Goal: Task Accomplishment & Management: Complete application form

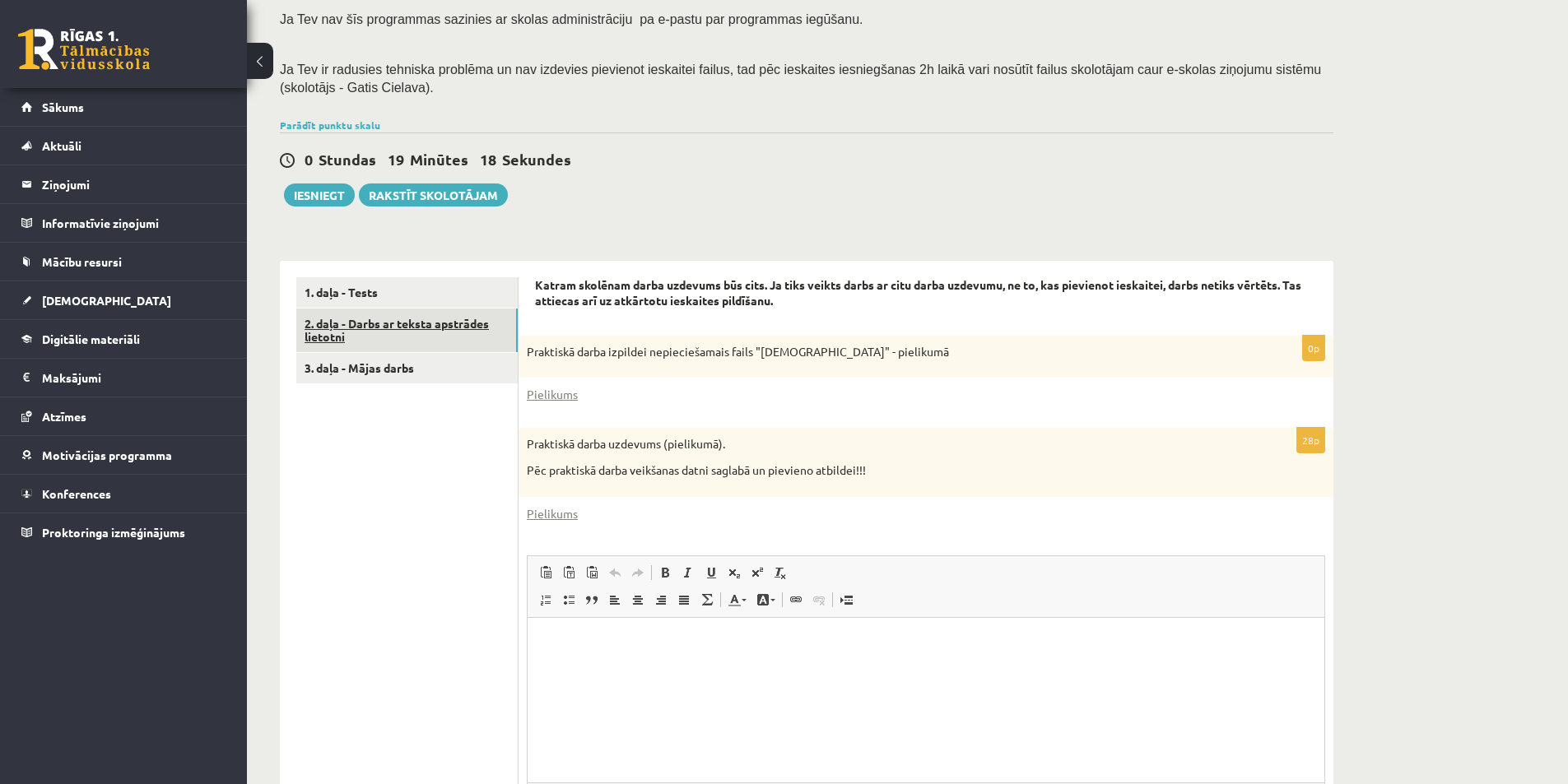
click at [409, 326] on link "2. daļa - Darbs ar teksta apstrādes lietotni" at bounding box center [407, 330] width 222 height 44
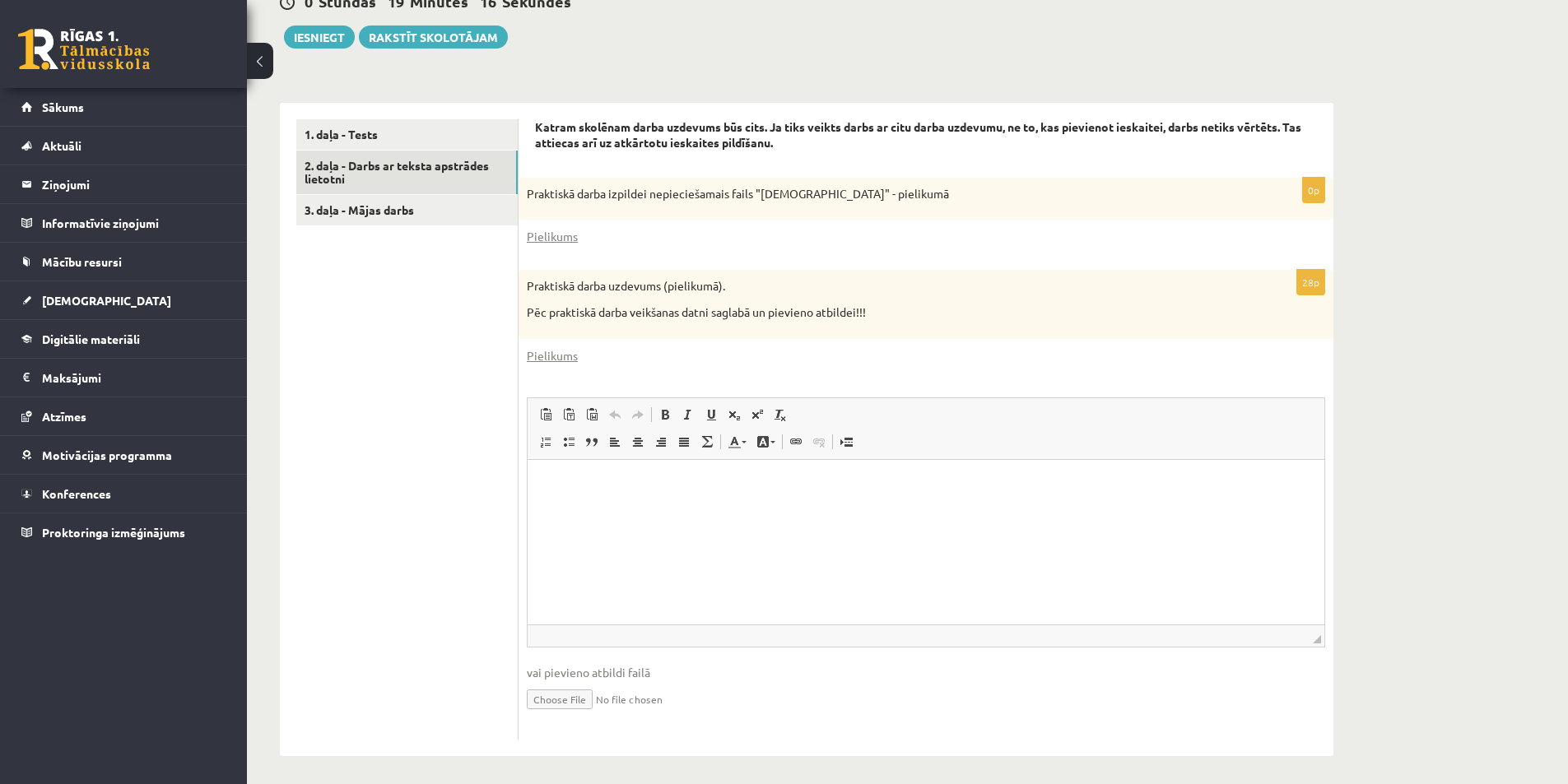
scroll to position [433, 0]
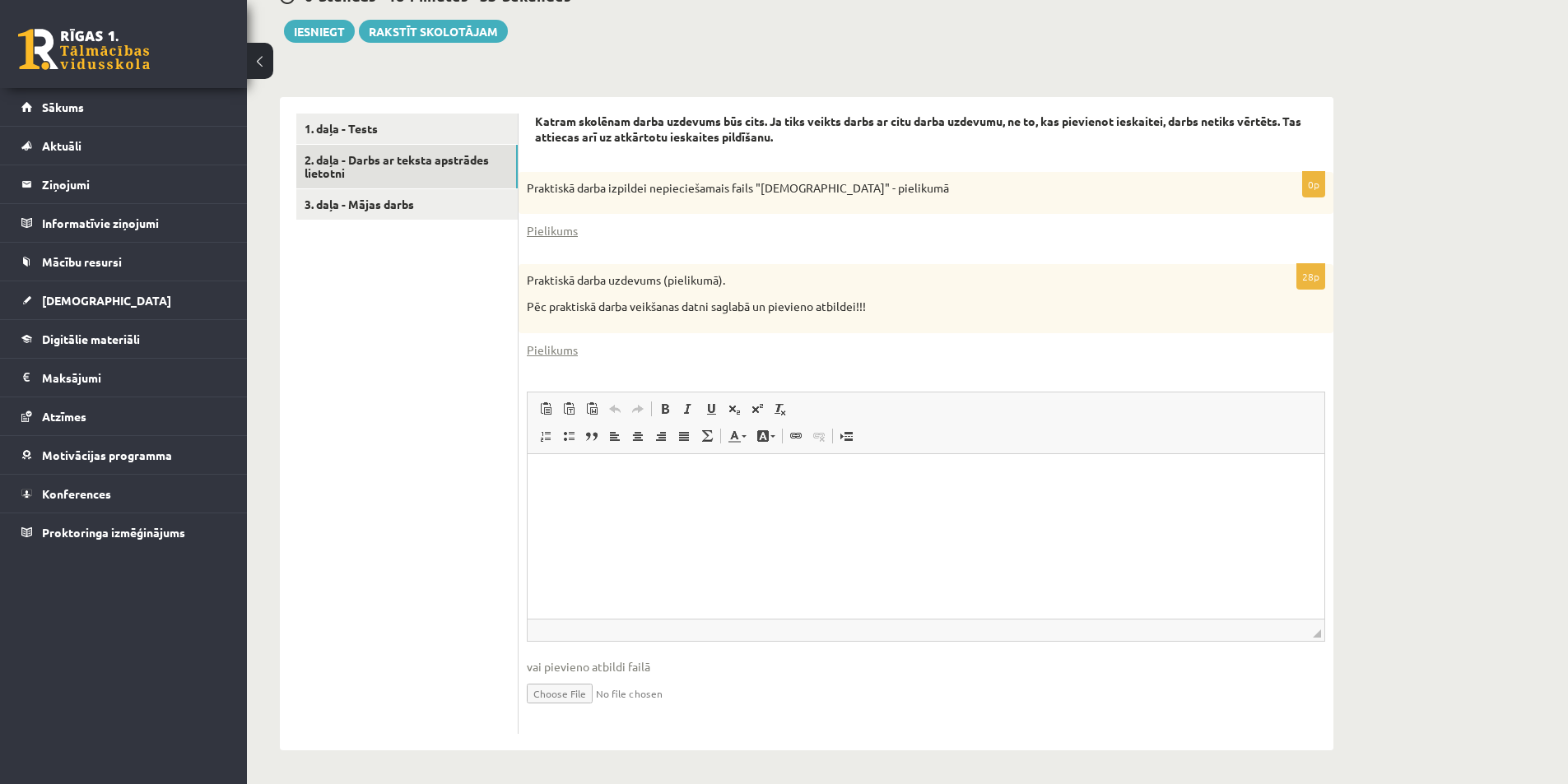
click at [565, 697] on input "file" at bounding box center [926, 692] width 799 height 34
type input "**********"
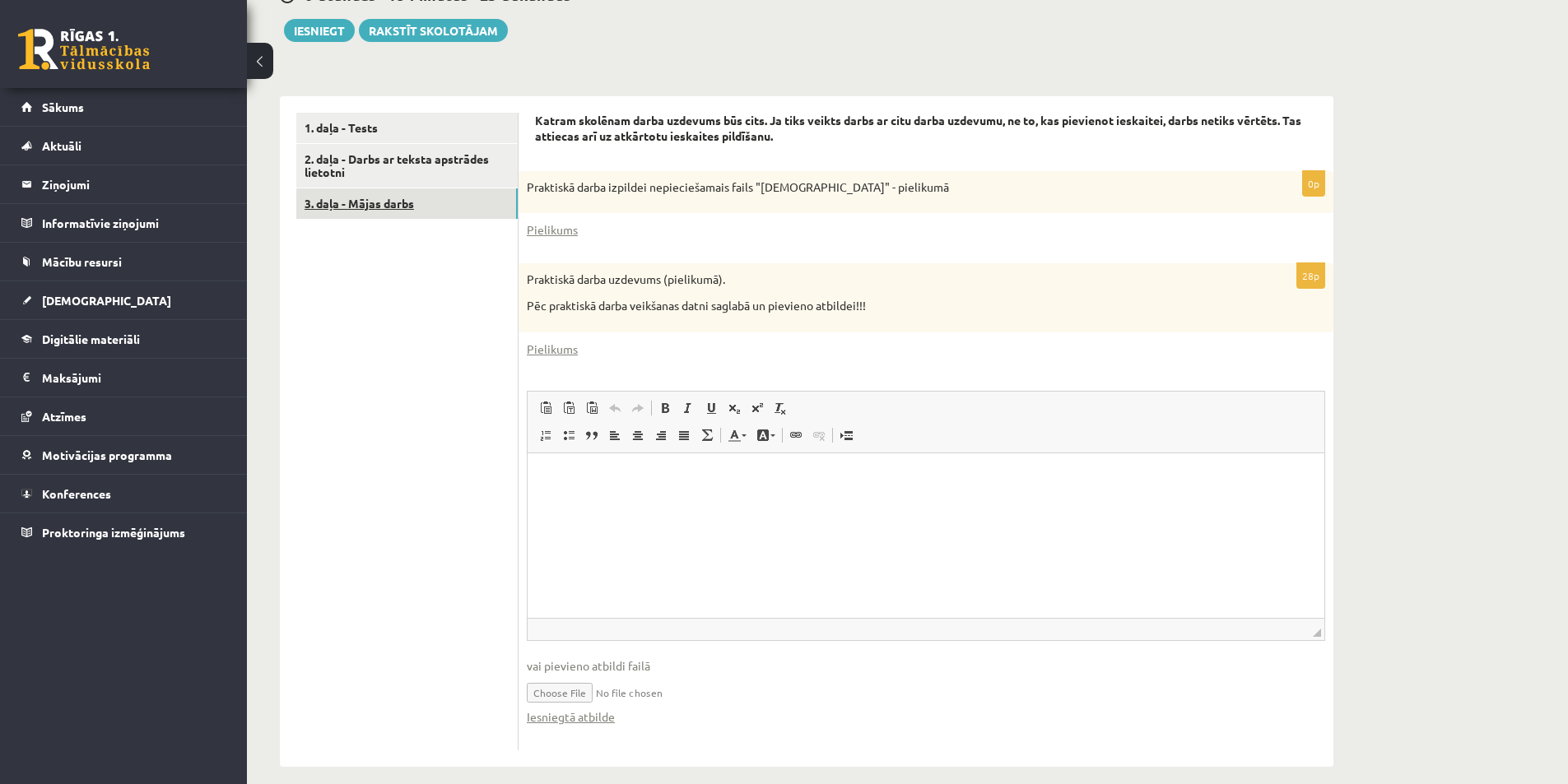
click at [387, 203] on link "3. daļa - Mājas darbs" at bounding box center [407, 203] width 222 height 31
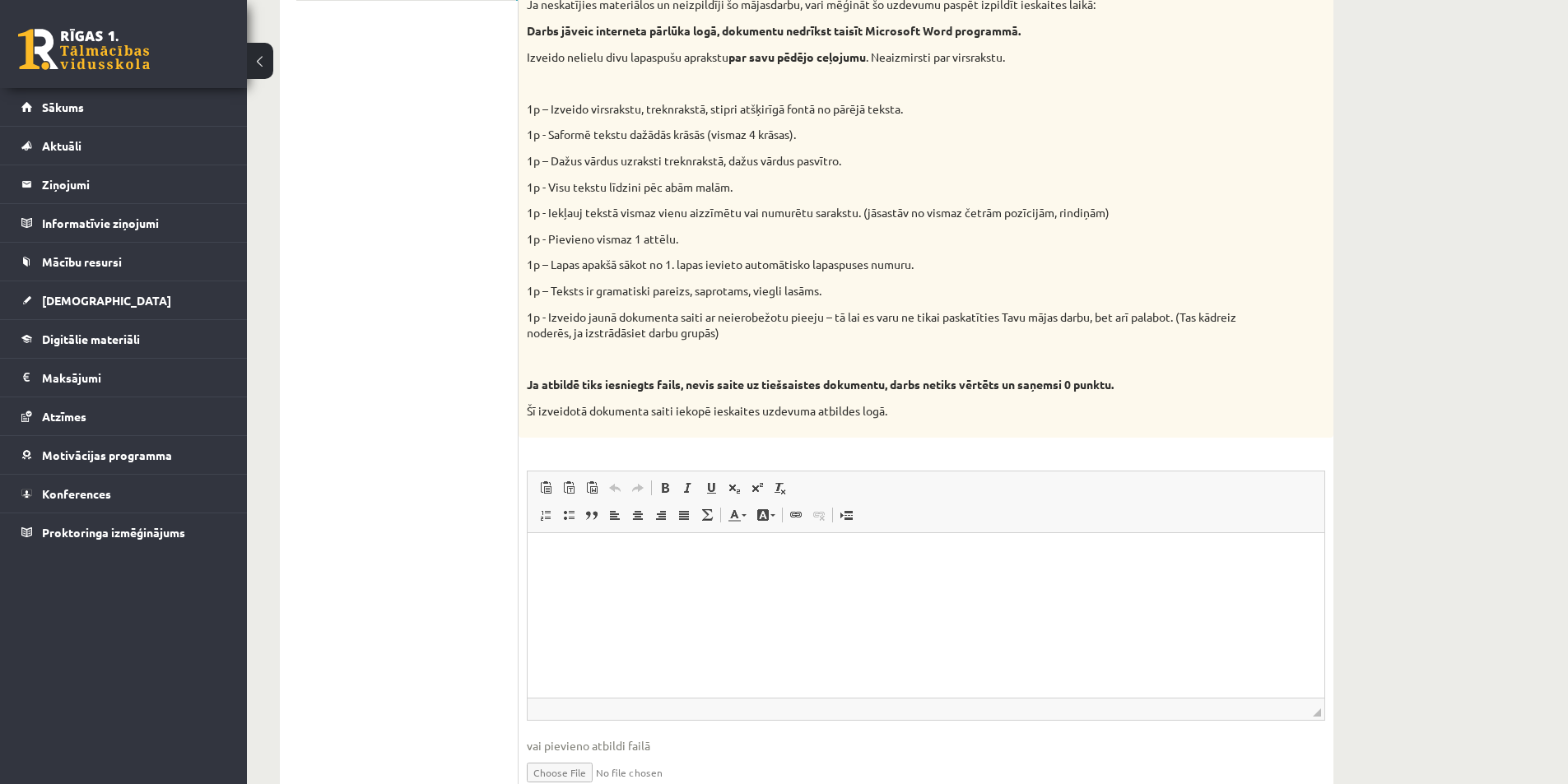
scroll to position [731, 0]
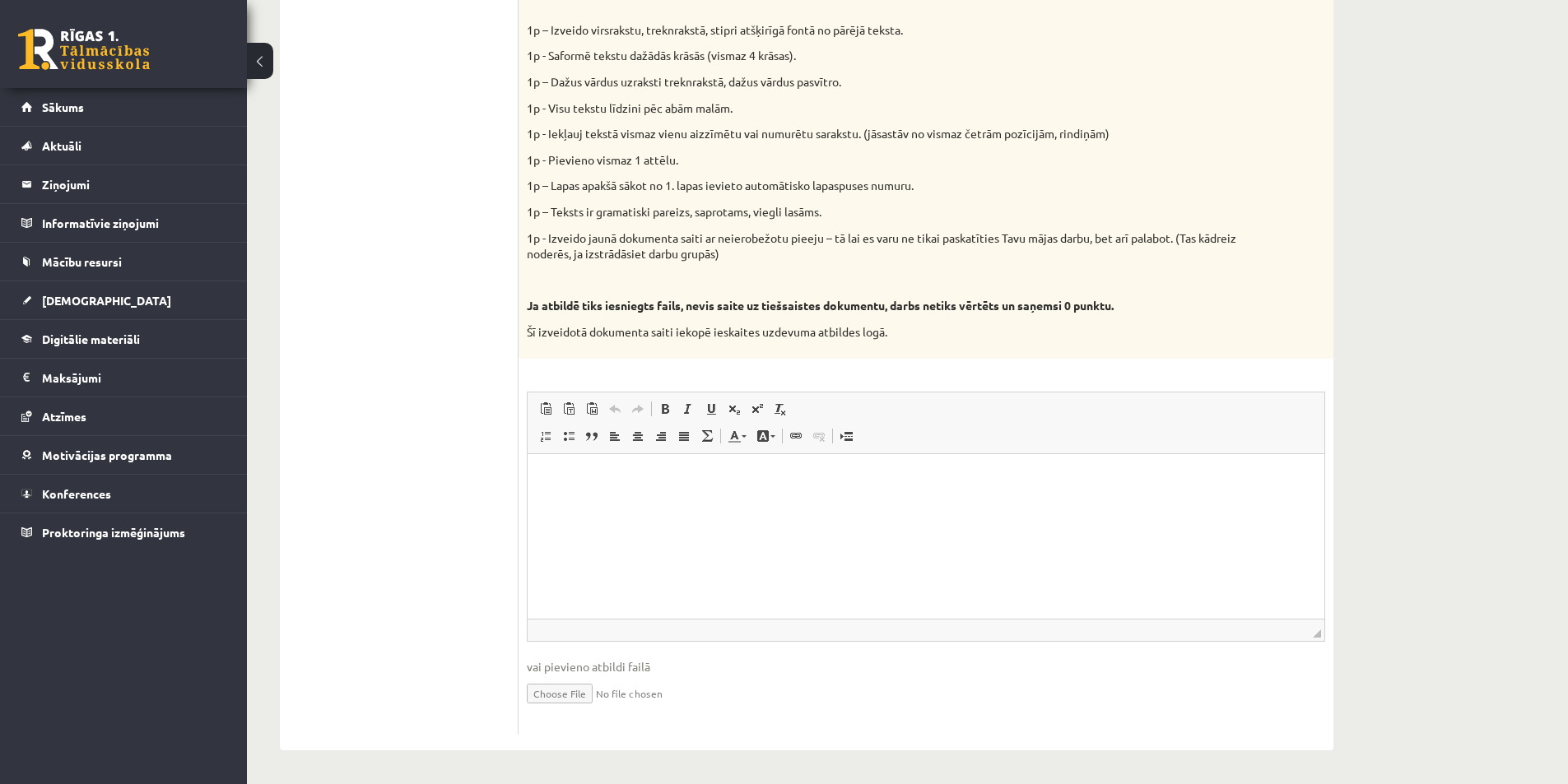
click at [620, 503] on html at bounding box center [926, 479] width 797 height 50
click at [1198, 310] on p "Ja atbildē tiks iesniegts fails, nevis saite uz tiešsaistes dokumentu, darbs ne…" at bounding box center [885, 306] width 716 height 17
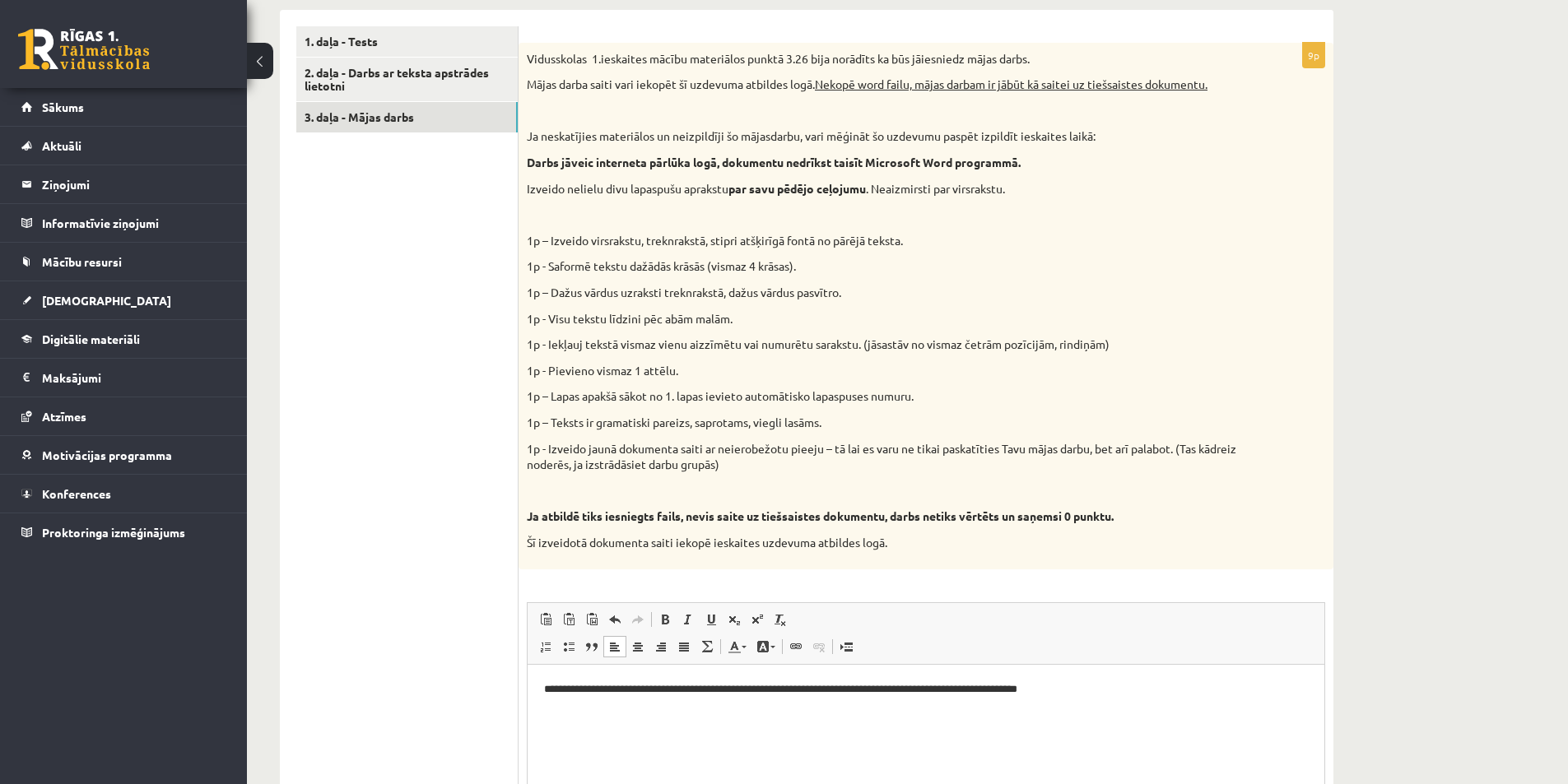
scroll to position [237, 0]
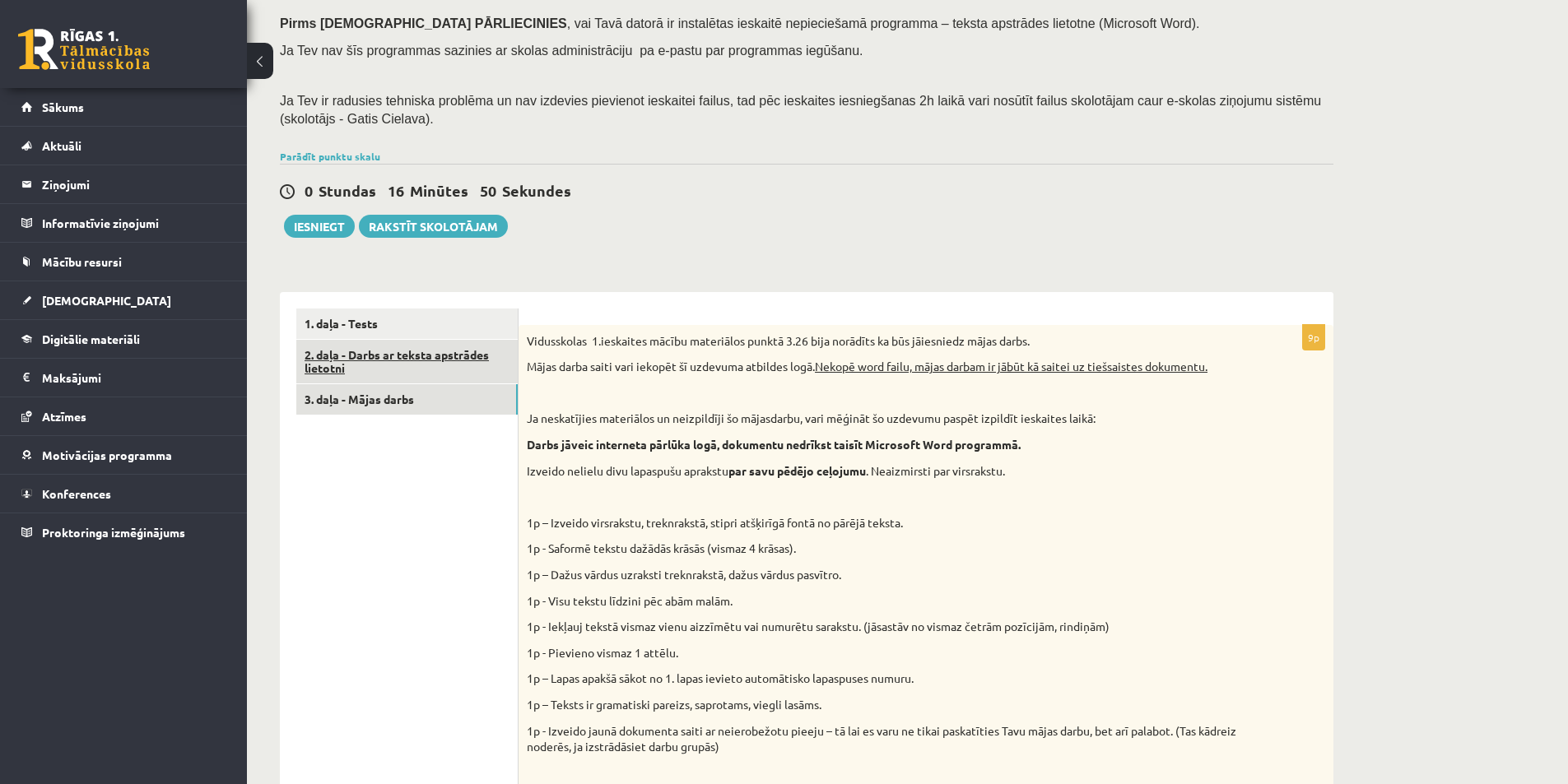
click at [341, 350] on link "2. daļa - Darbs ar teksta apstrādes lietotni" at bounding box center [407, 361] width 222 height 44
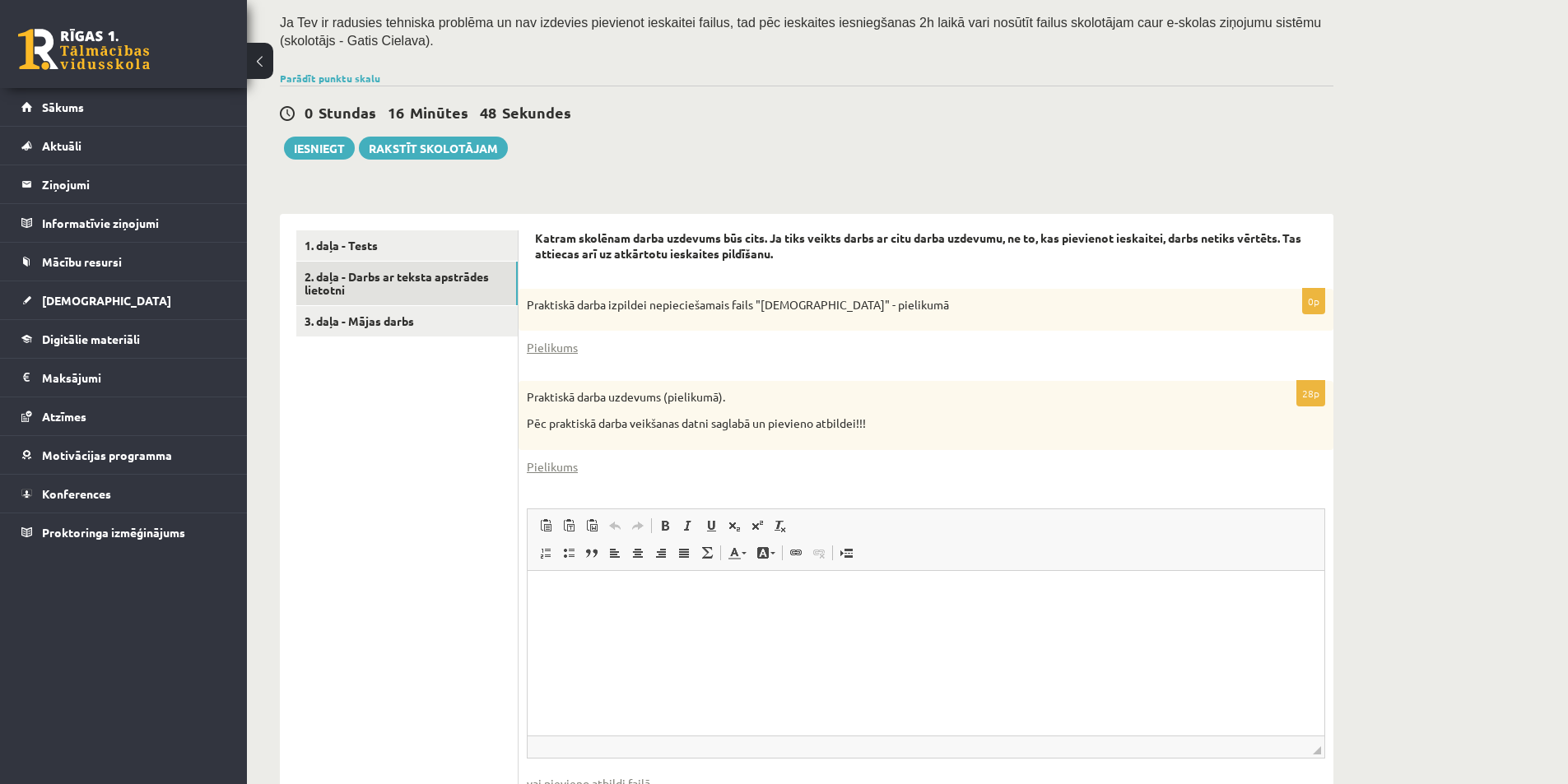
scroll to position [450, 0]
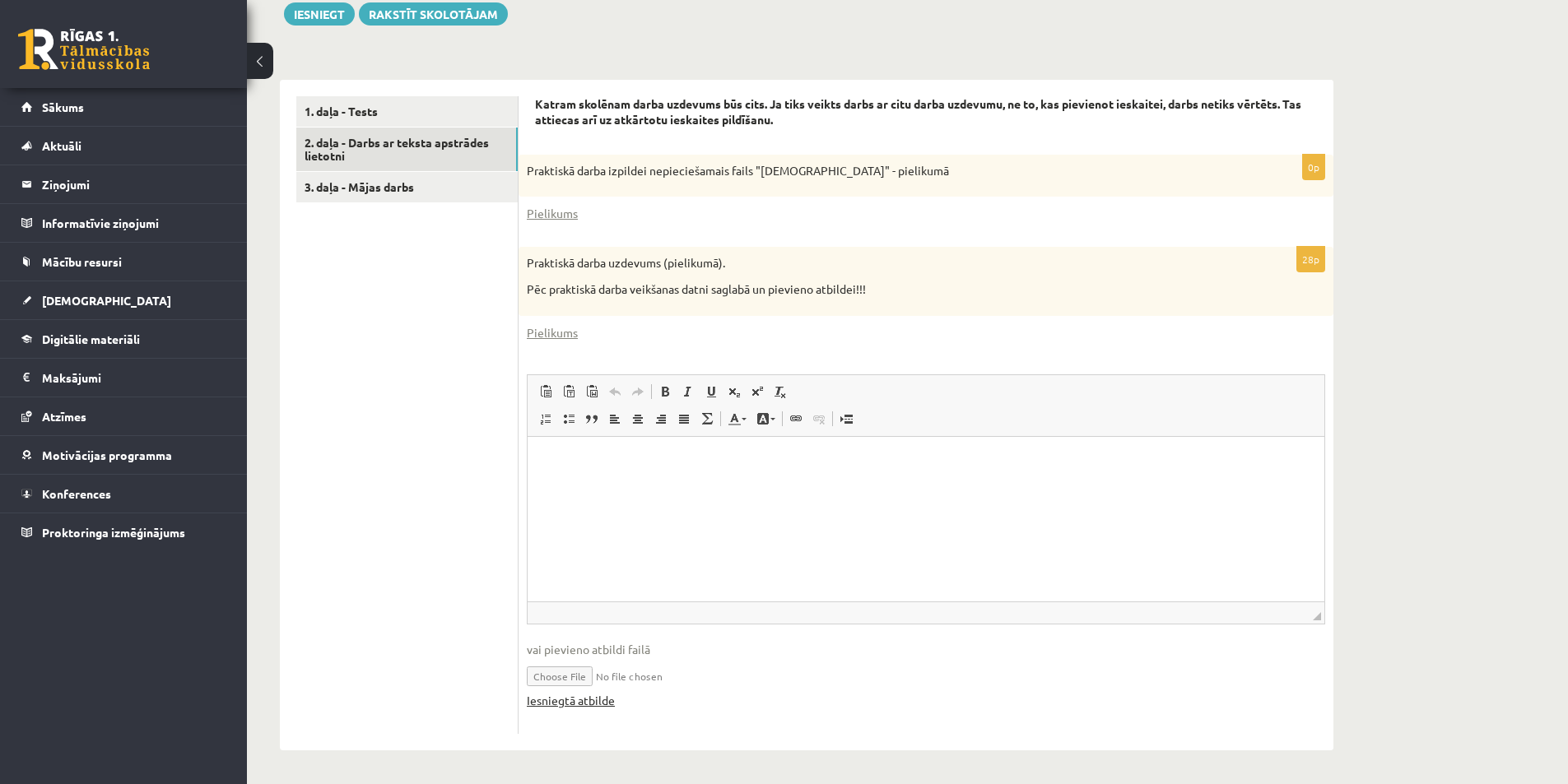
click at [568, 705] on link "Iesniegtā atbilde" at bounding box center [571, 700] width 88 height 17
click at [550, 704] on link "Iesniegtā atbilde" at bounding box center [571, 700] width 88 height 17
click at [337, 188] on link "3. daļa - Mājas darbs" at bounding box center [407, 187] width 222 height 31
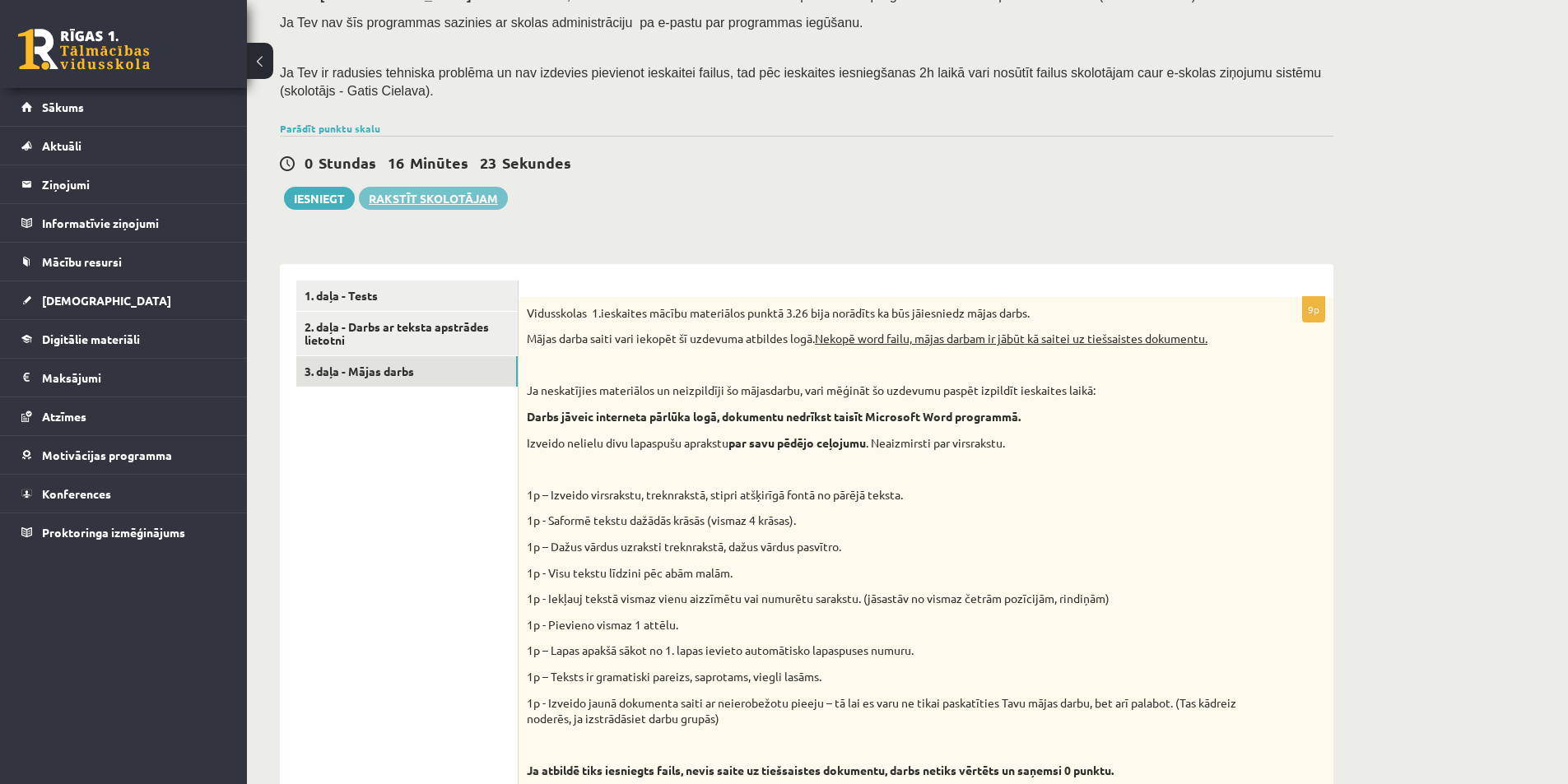
scroll to position [237, 0]
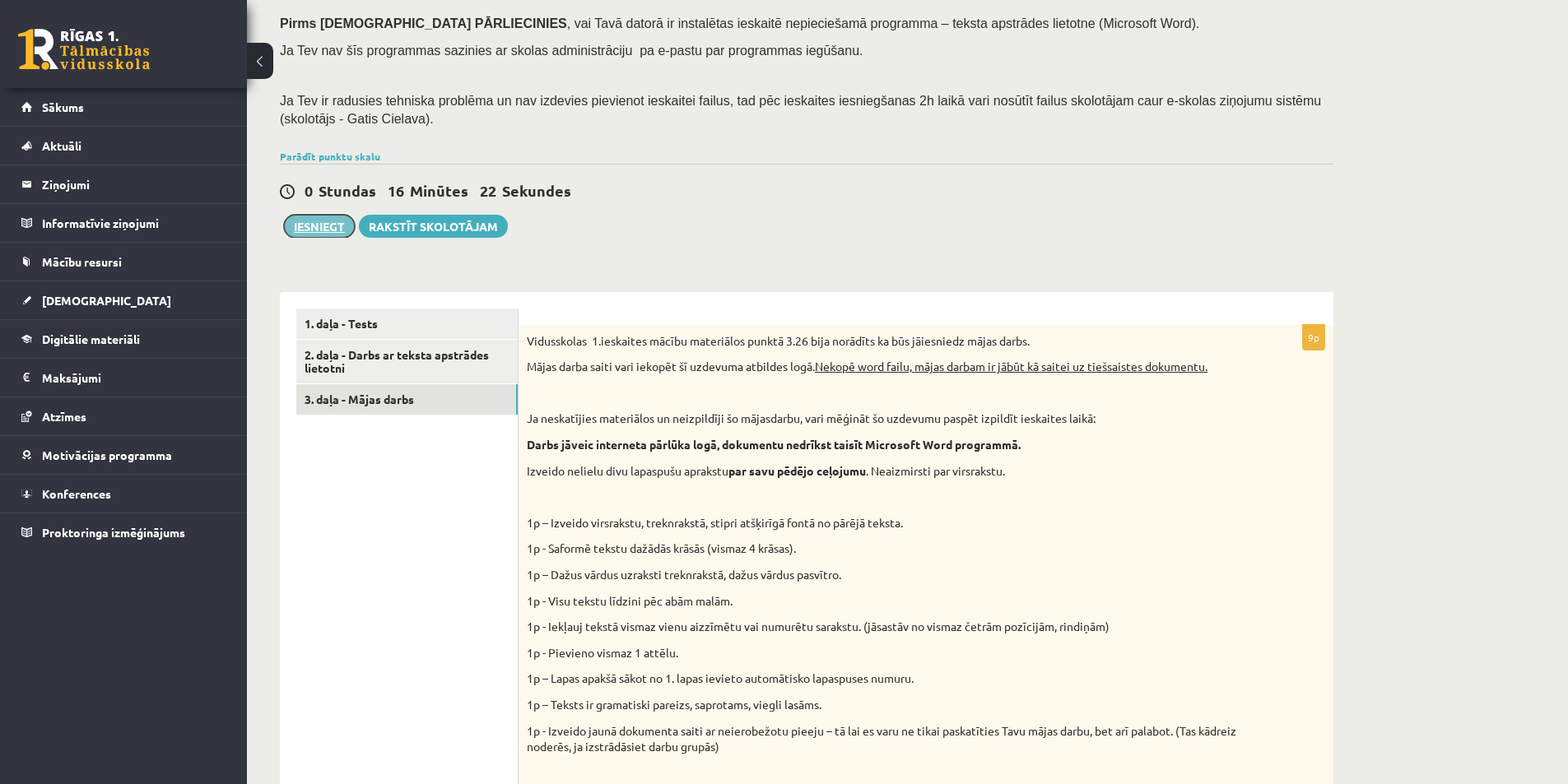
click at [309, 230] on button "Iesniegt" at bounding box center [319, 226] width 71 height 23
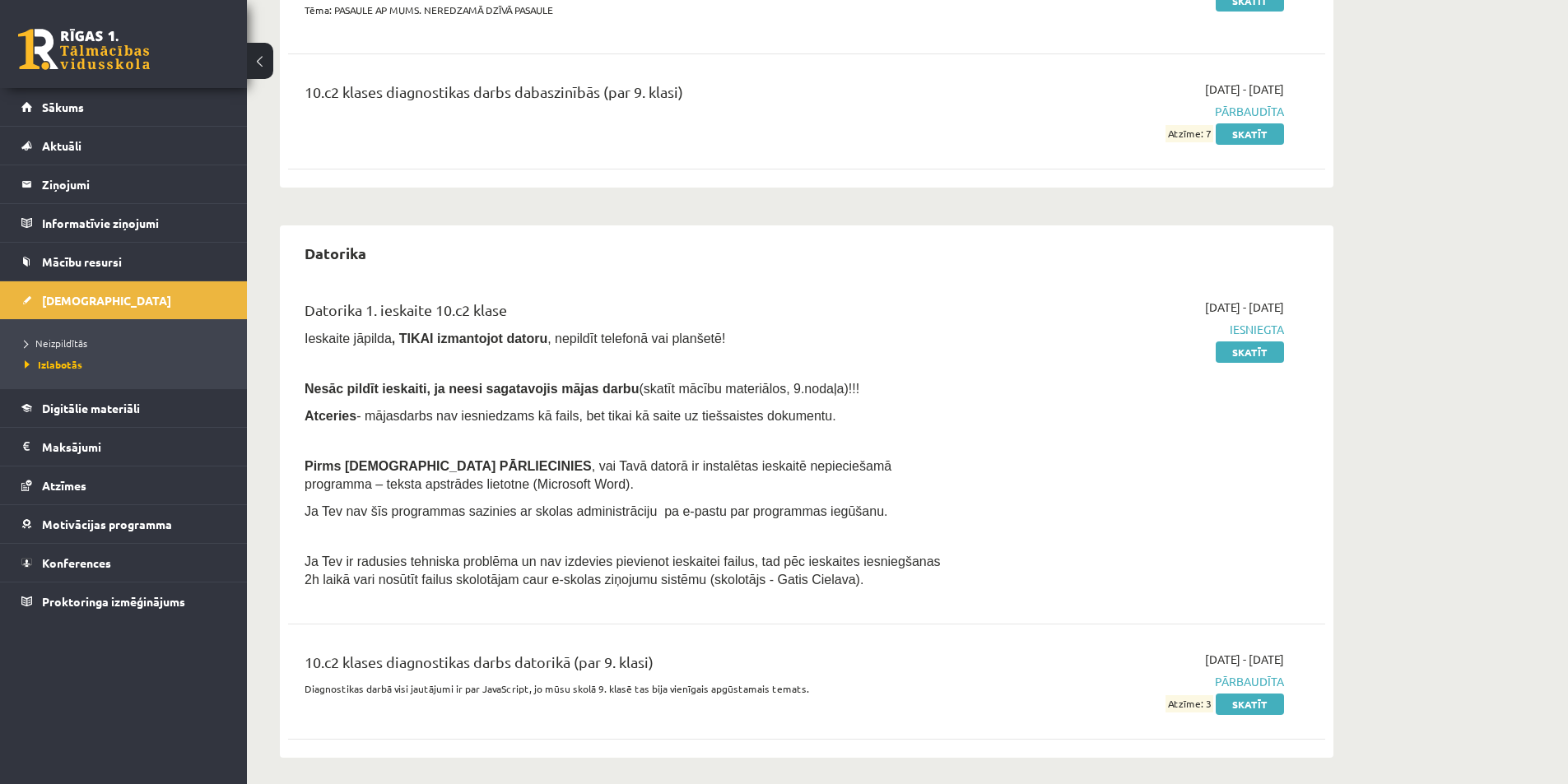
scroll to position [628, 0]
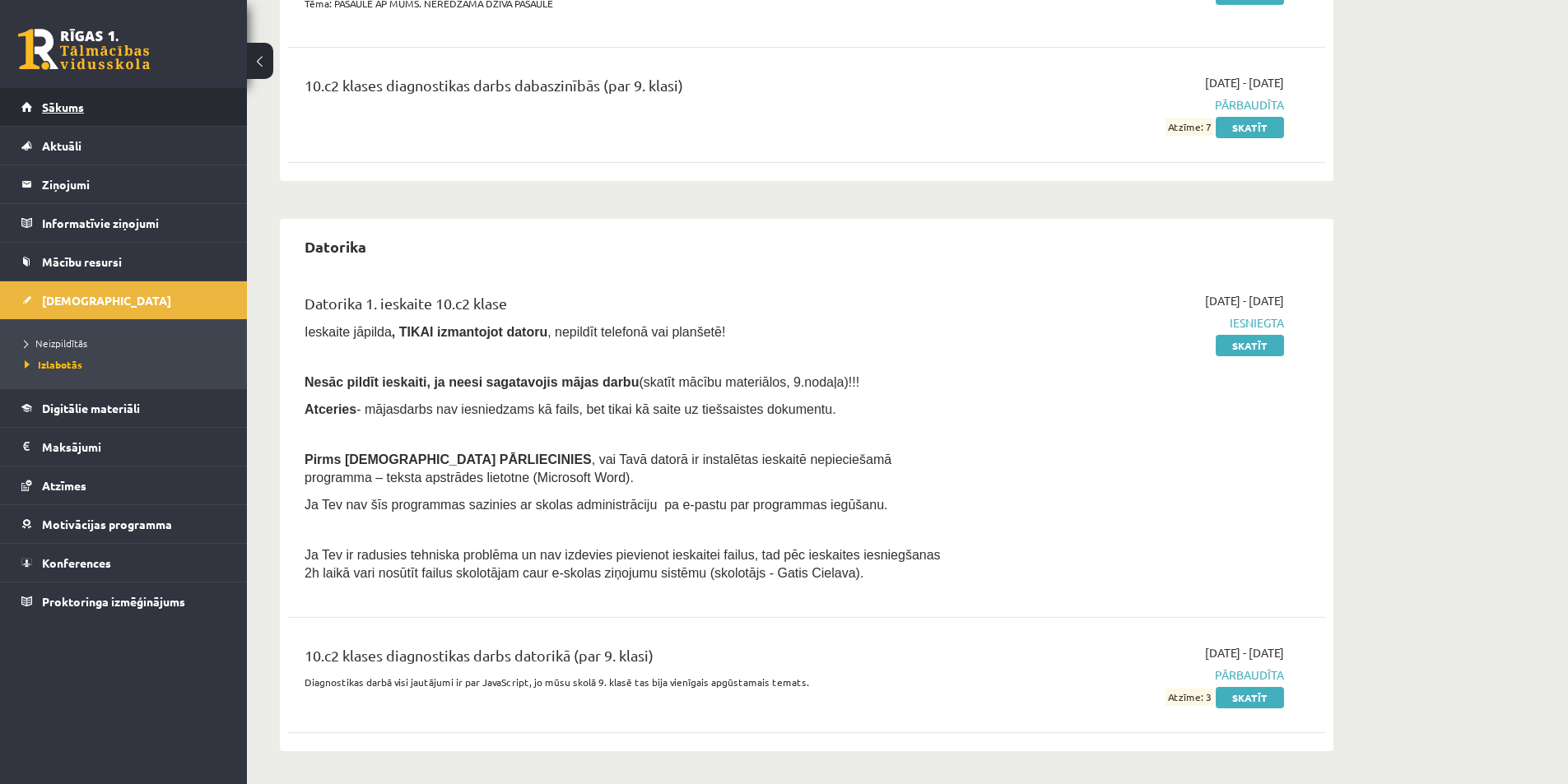
click at [84, 111] on link "Sākums" at bounding box center [124, 107] width 205 height 37
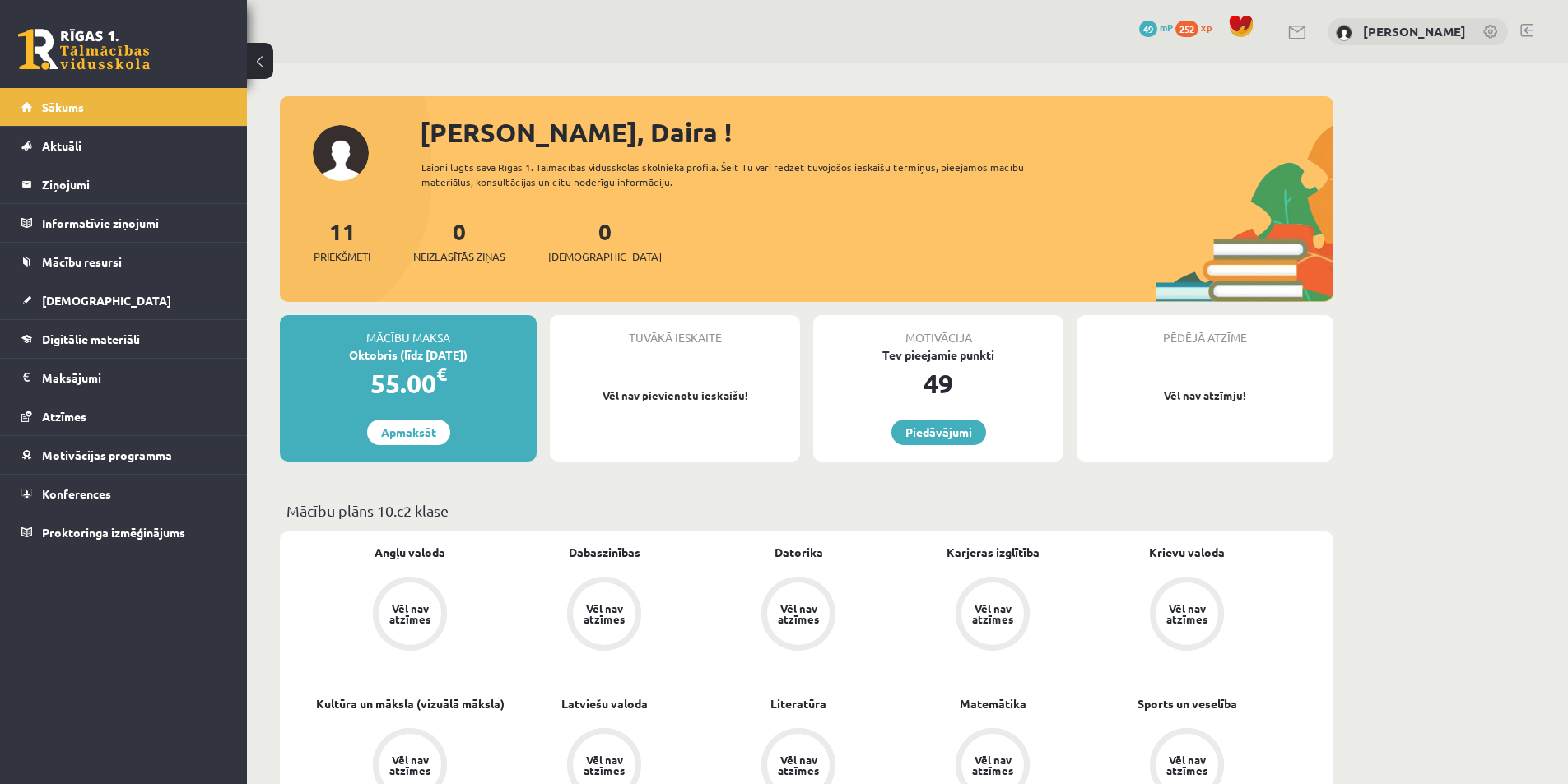
click at [1527, 25] on link at bounding box center [1526, 31] width 12 height 13
